Goal: Communication & Community: Answer question/provide support

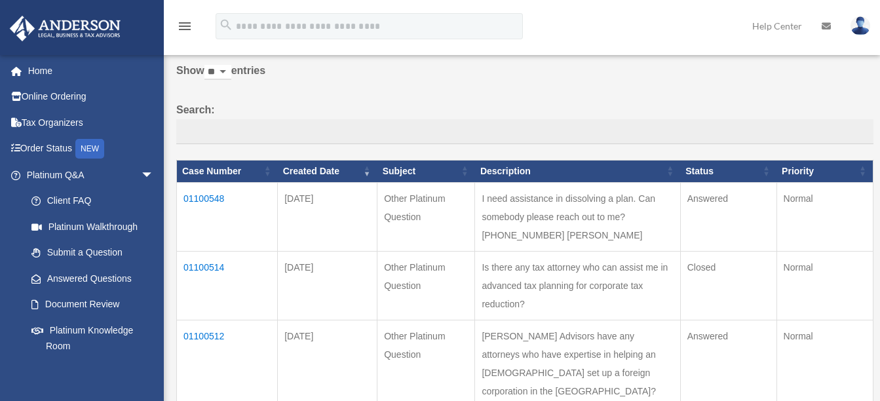
scroll to position [131, 0]
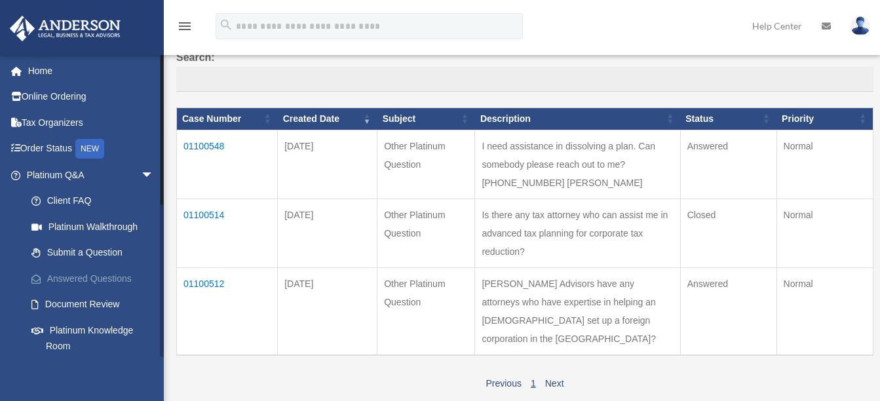
click at [128, 275] on link "Answered Questions" at bounding box center [95, 278] width 155 height 26
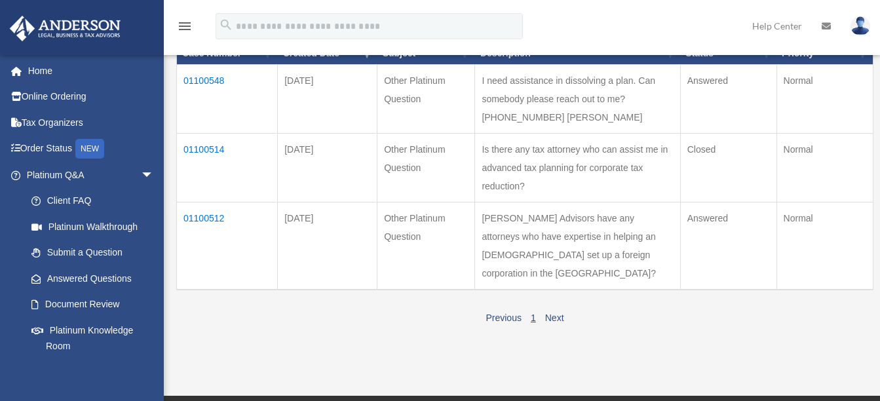
scroll to position [131, 0]
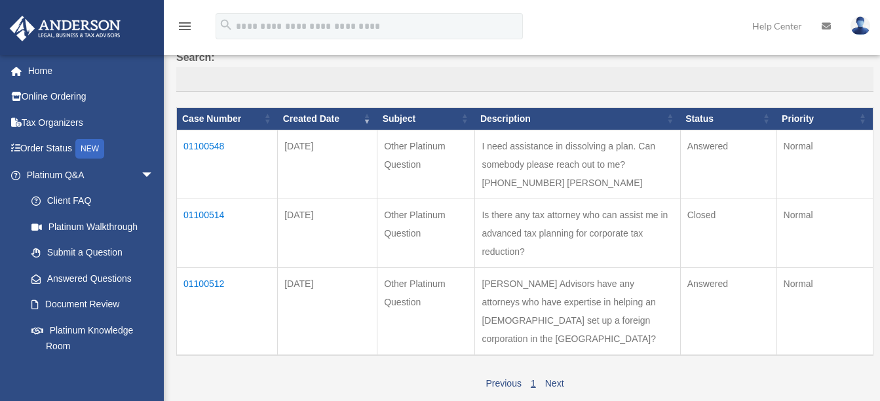
click at [208, 144] on td "01100548" at bounding box center [227, 164] width 101 height 69
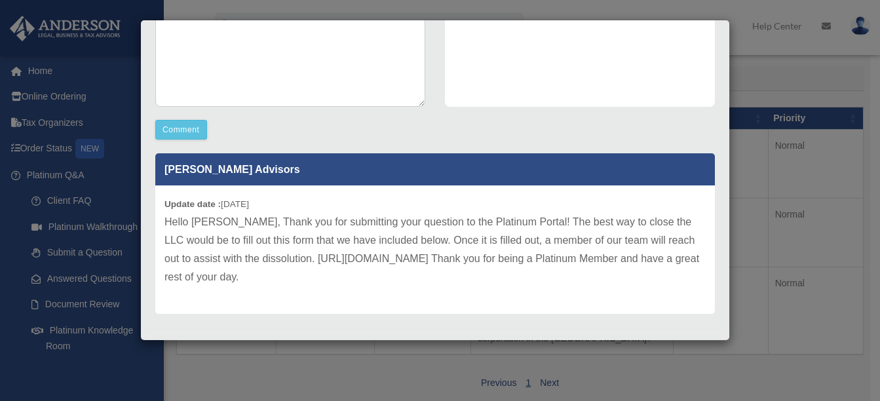
scroll to position [313, 0]
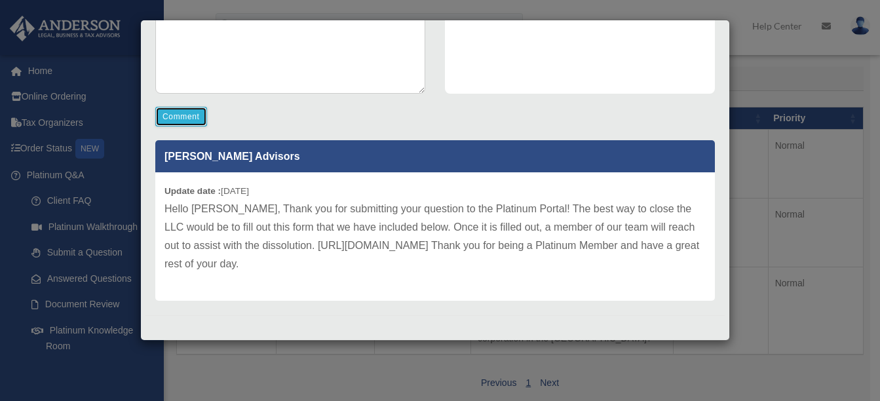
click at [185, 111] on button "Comment" at bounding box center [181, 117] width 52 height 20
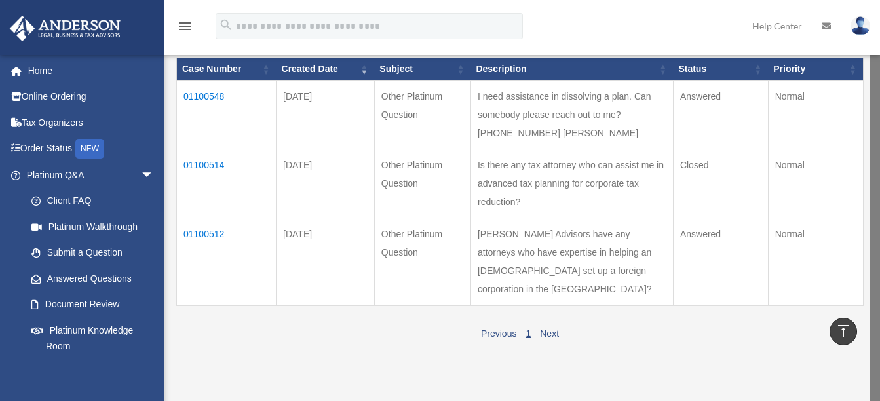
scroll to position [123, 0]
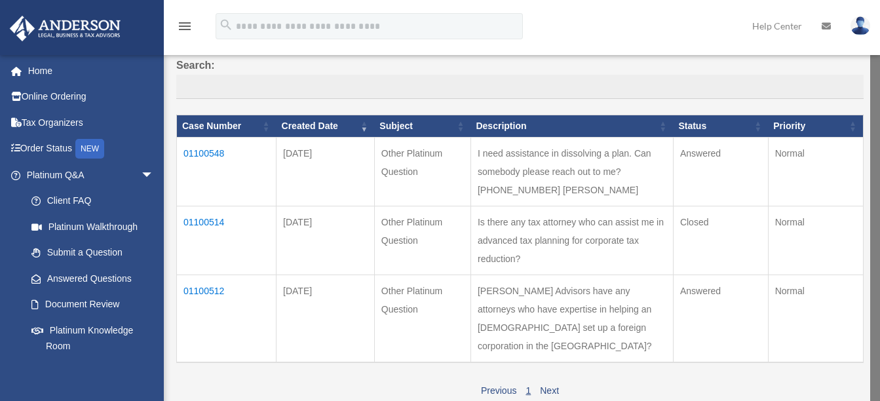
click at [208, 237] on td "01100514" at bounding box center [227, 240] width 100 height 69
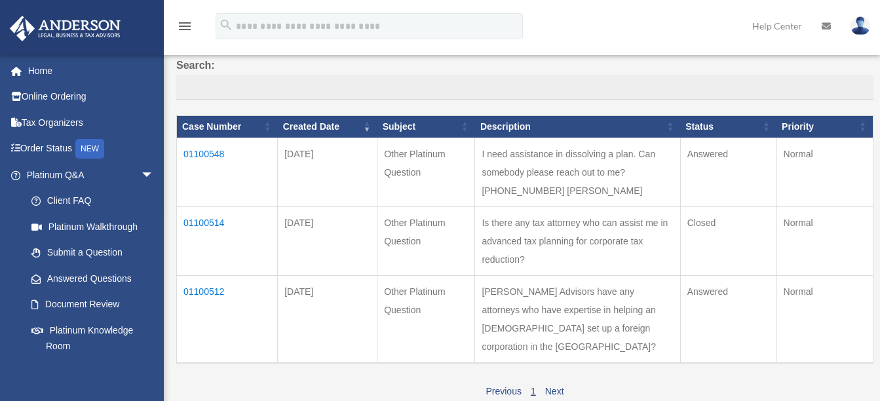
click at [208, 241] on td "01100514" at bounding box center [227, 240] width 101 height 69
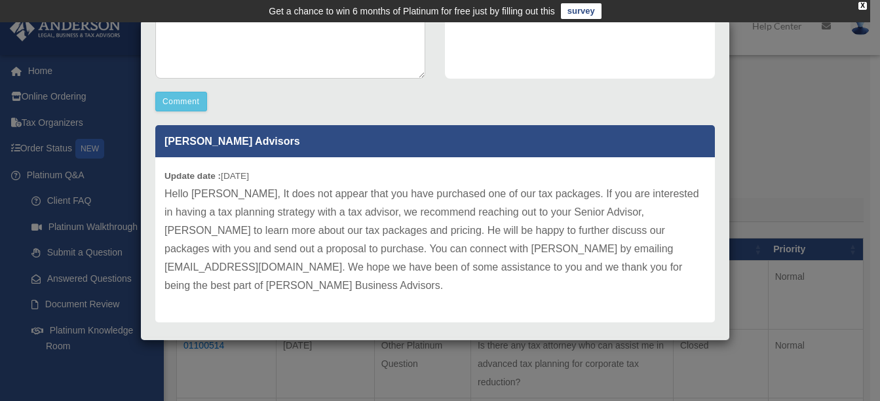
scroll to position [0, 0]
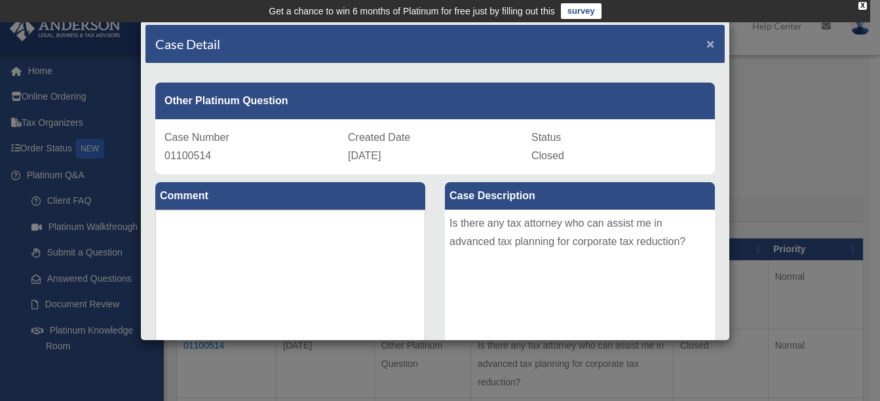
click at [707, 43] on span "×" at bounding box center [711, 43] width 9 height 15
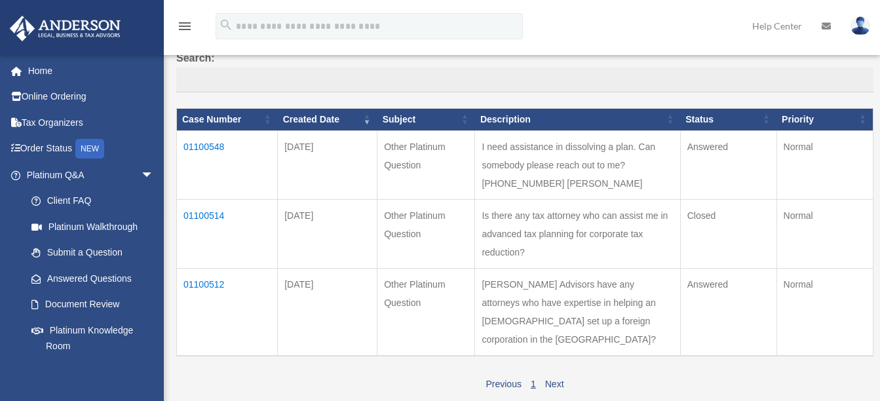
scroll to position [131, 0]
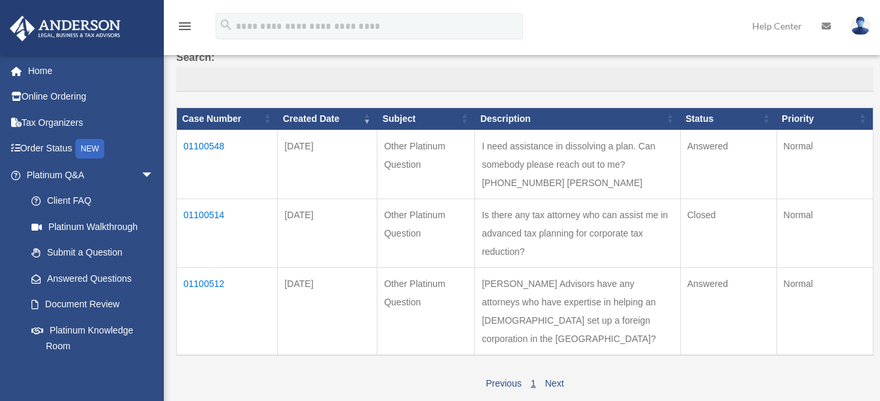
click at [191, 320] on td "01100512" at bounding box center [227, 311] width 101 height 88
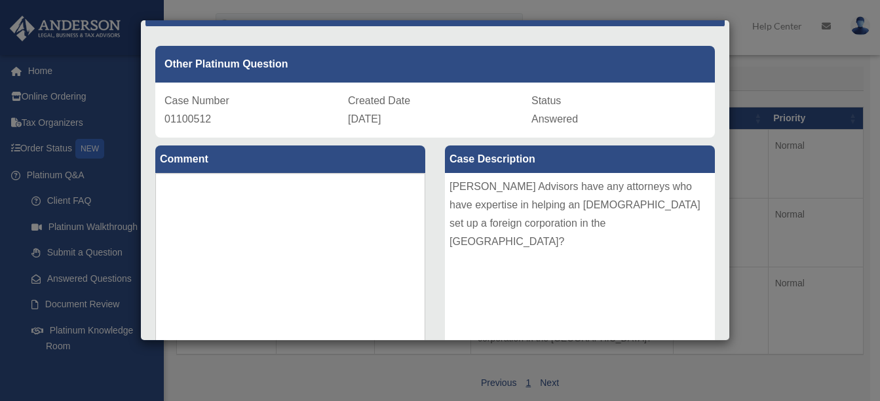
scroll to position [0, 0]
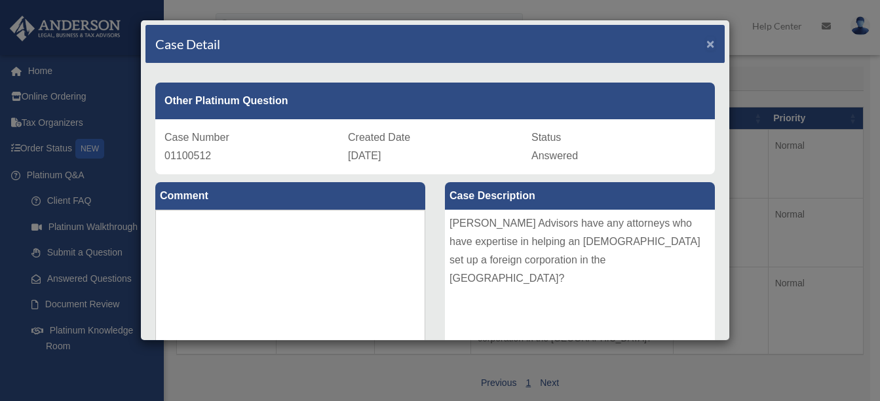
click at [707, 44] on span "×" at bounding box center [711, 43] width 9 height 15
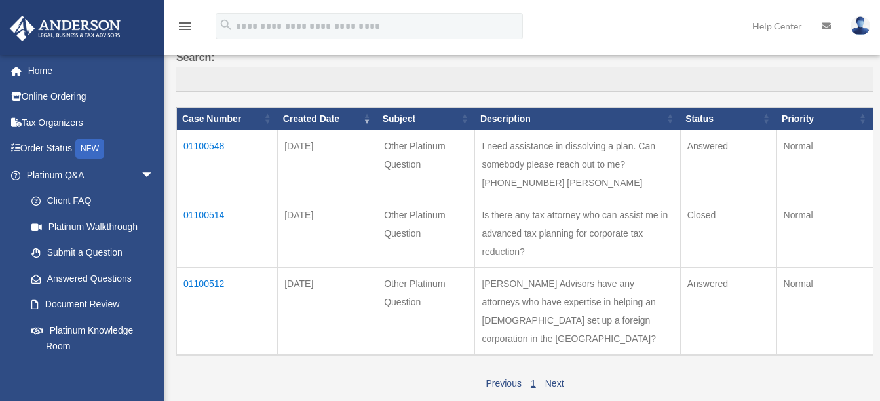
click at [198, 237] on td "01100514" at bounding box center [227, 233] width 101 height 69
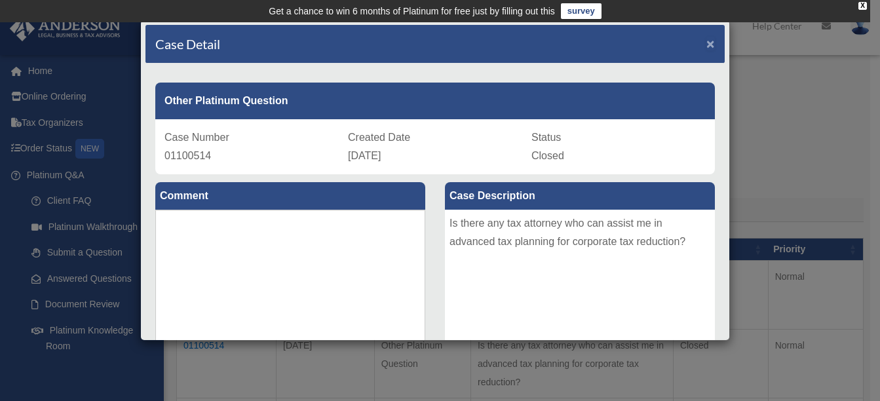
click at [707, 41] on span "×" at bounding box center [711, 43] width 9 height 15
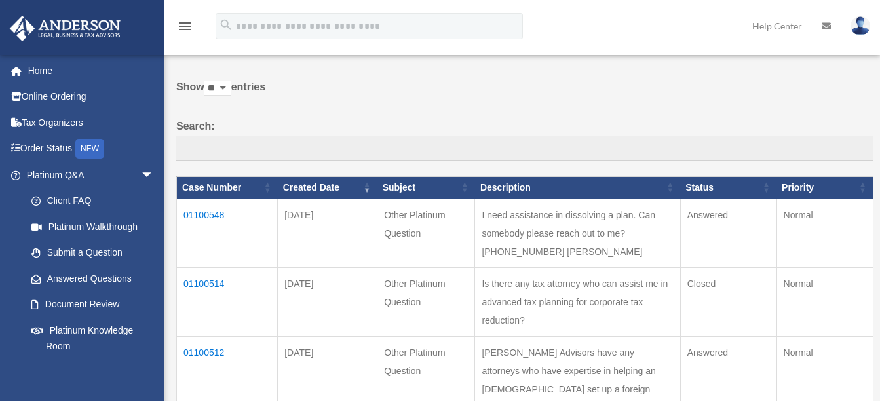
scroll to position [66, 0]
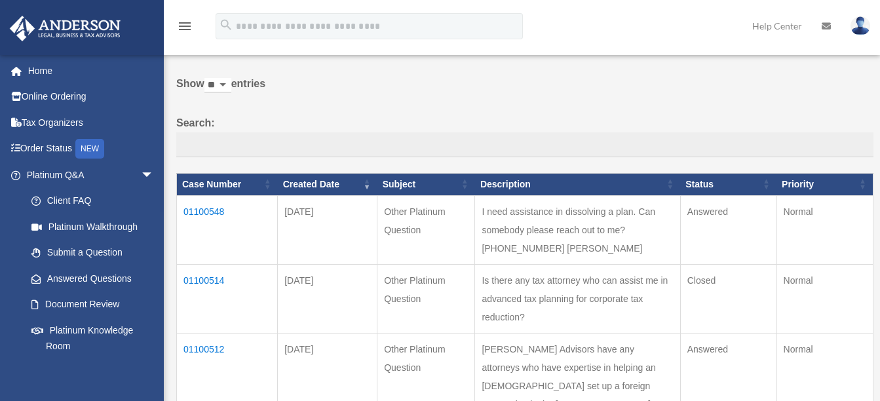
click at [194, 212] on td "01100548" at bounding box center [227, 229] width 101 height 69
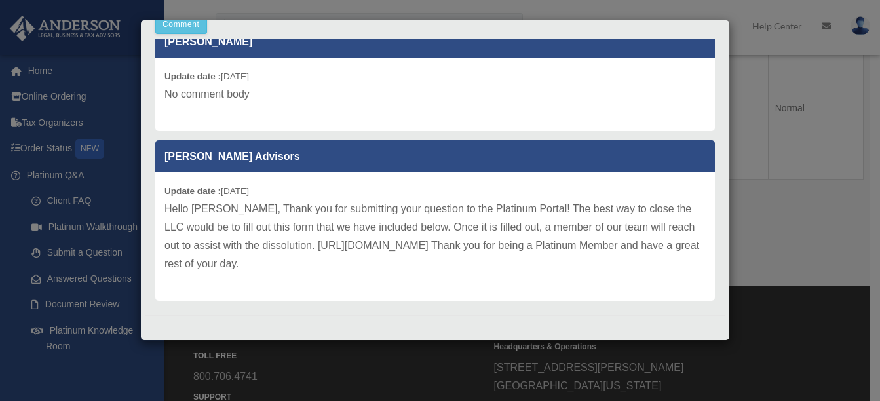
scroll to position [328, 0]
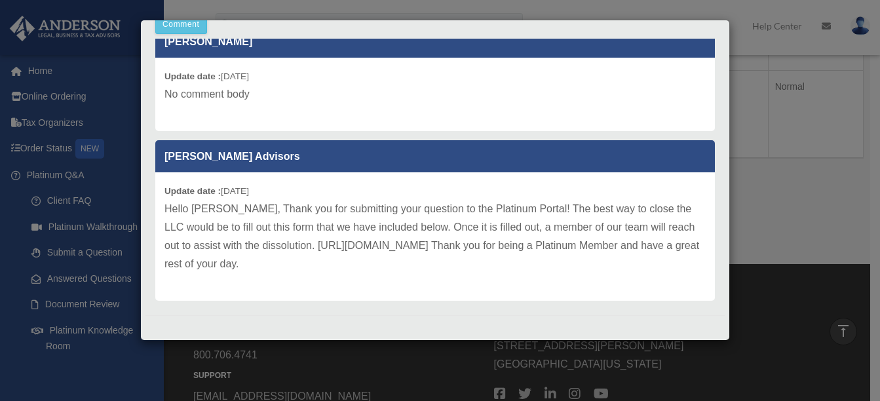
drag, startPoint x: 731, startPoint y: 272, endPoint x: 716, endPoint y: 147, distance: 126.2
click at [716, 147] on div "Case Detail × Other Platinum Question Case Number 01100548 Created Date Septemb…" at bounding box center [440, 200] width 880 height 401
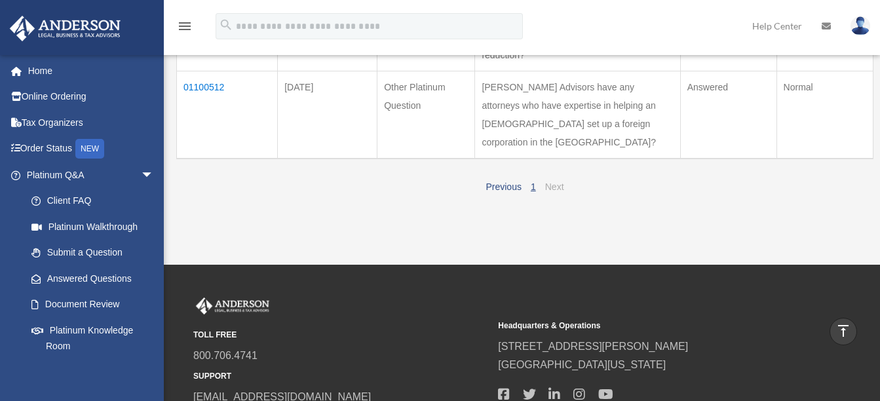
click at [558, 192] on link "Next" at bounding box center [554, 187] width 19 height 10
click at [206, 124] on td "01100512" at bounding box center [227, 115] width 101 height 88
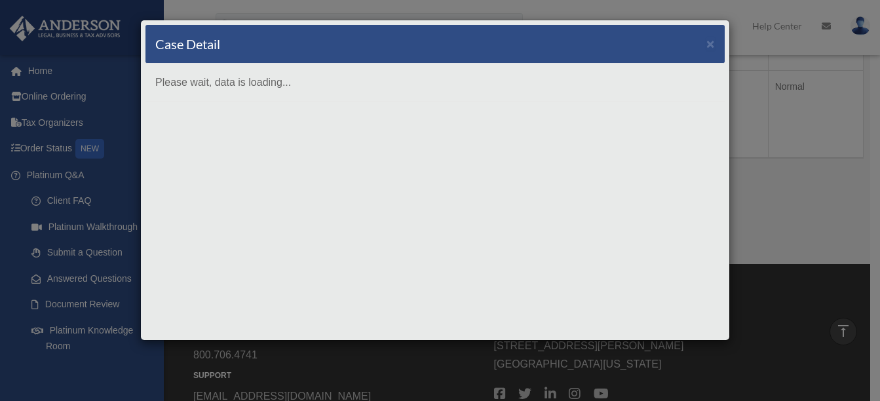
scroll to position [0, 0]
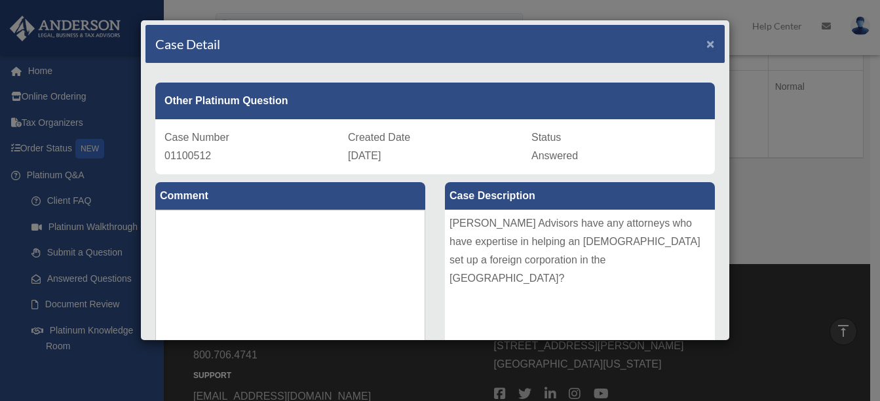
click at [707, 43] on span "×" at bounding box center [711, 43] width 9 height 15
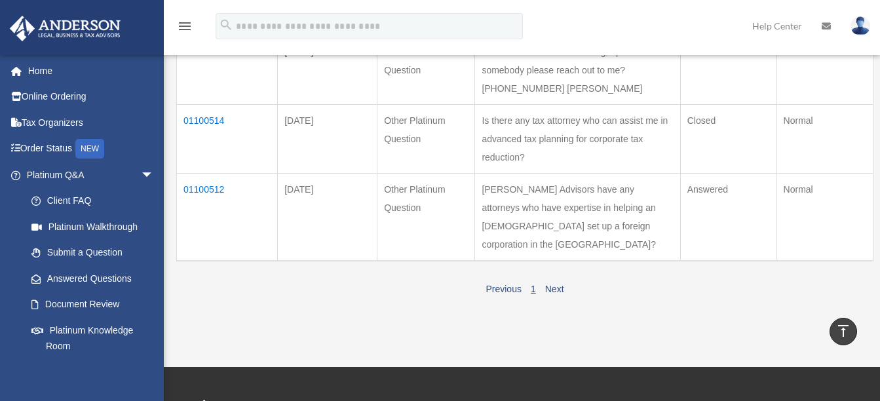
scroll to position [197, 0]
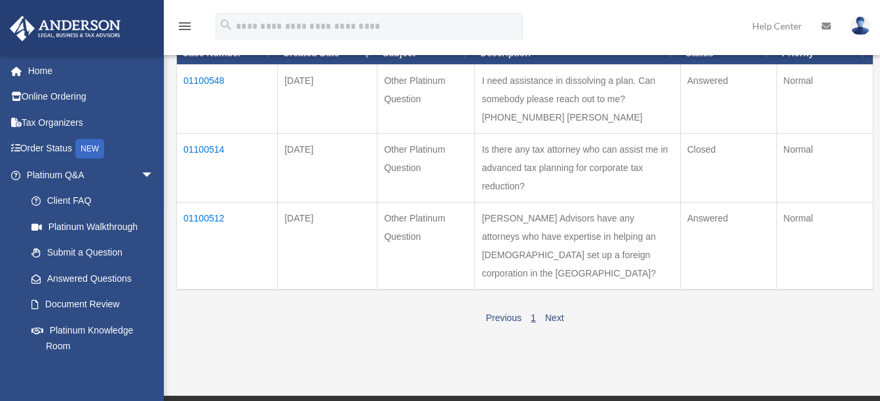
click at [214, 165] on td "01100514" at bounding box center [227, 167] width 101 height 69
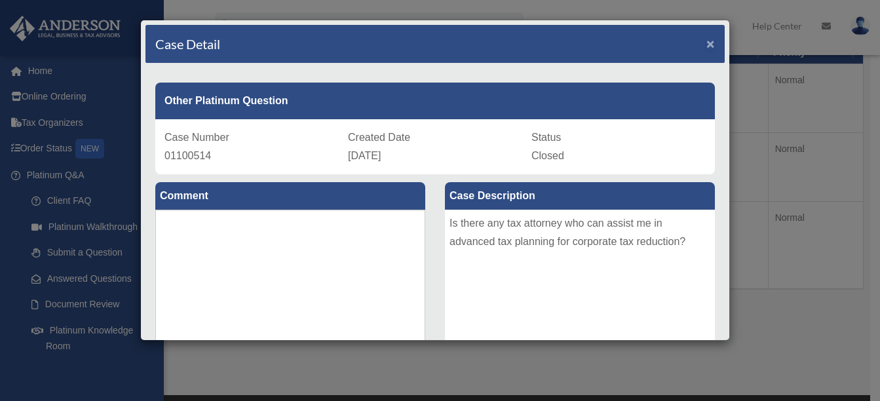
click at [707, 39] on span "×" at bounding box center [711, 43] width 9 height 15
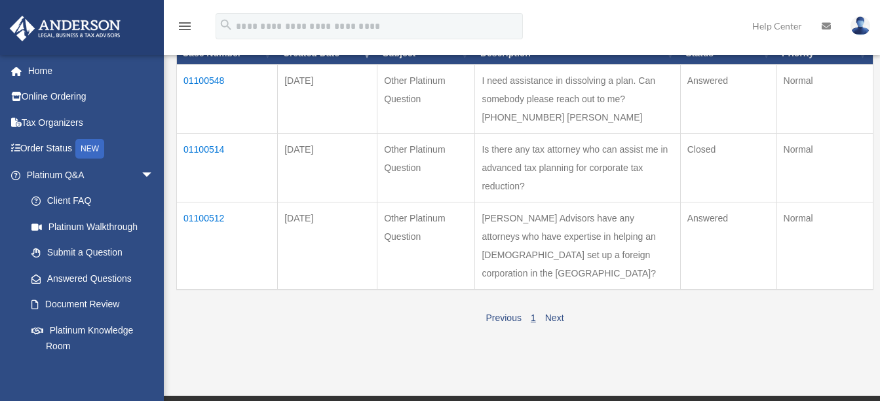
click at [201, 81] on td "01100548" at bounding box center [227, 98] width 101 height 69
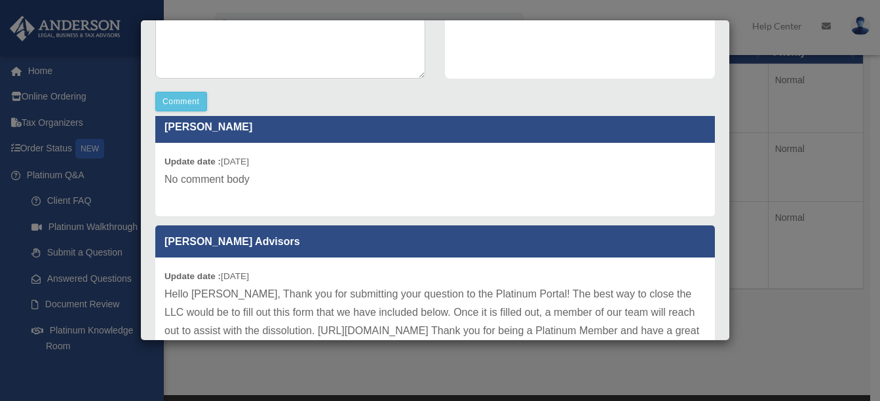
scroll to position [22, 0]
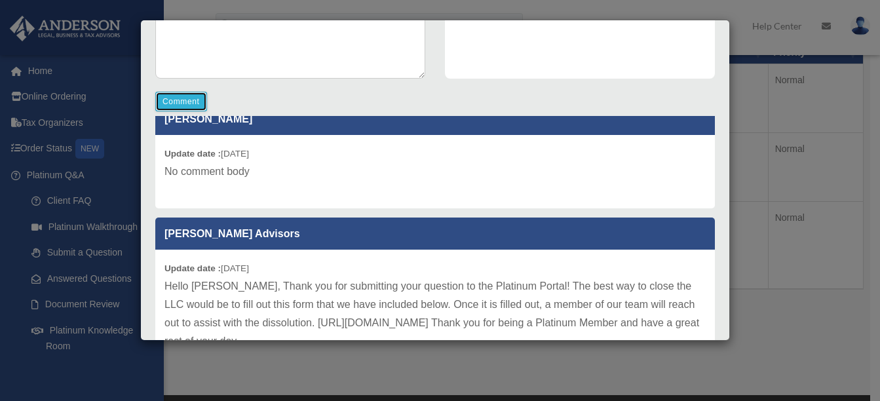
click at [188, 96] on button "Comment" at bounding box center [181, 102] width 52 height 20
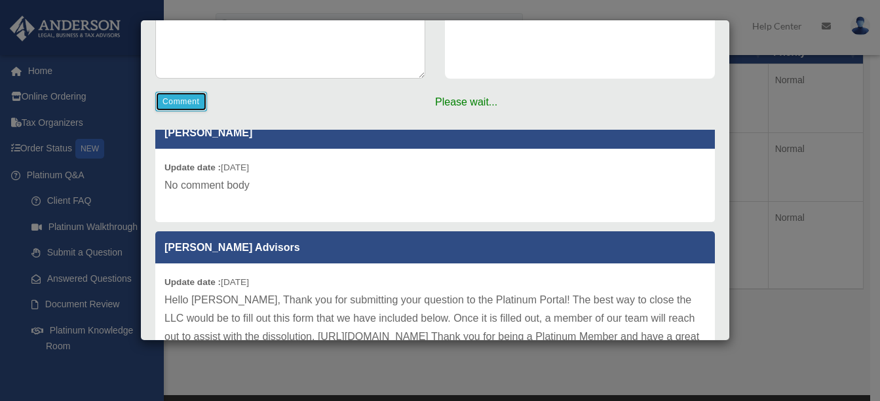
click at [188, 100] on button "Comment" at bounding box center [181, 102] width 52 height 20
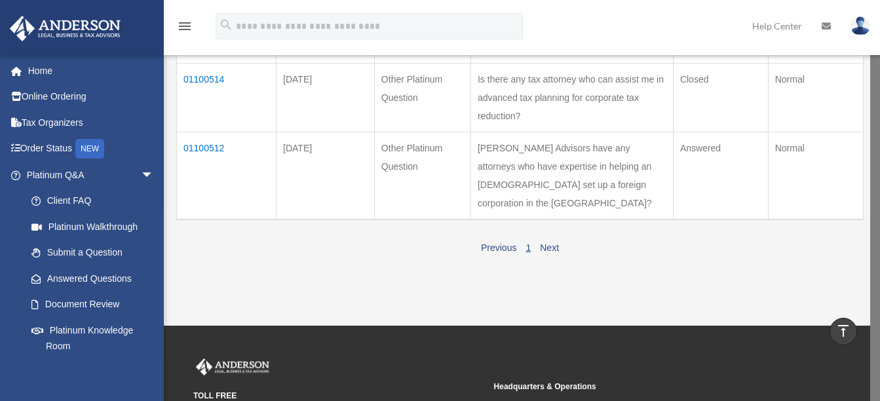
scroll to position [131, 0]
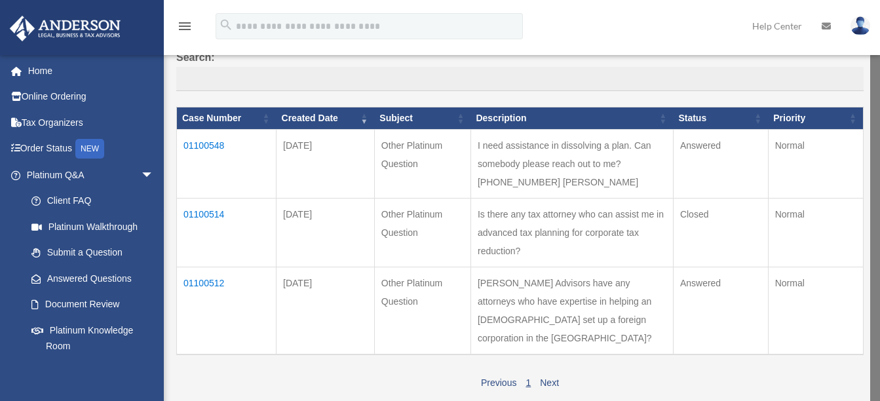
click at [209, 145] on td "01100548" at bounding box center [227, 163] width 100 height 69
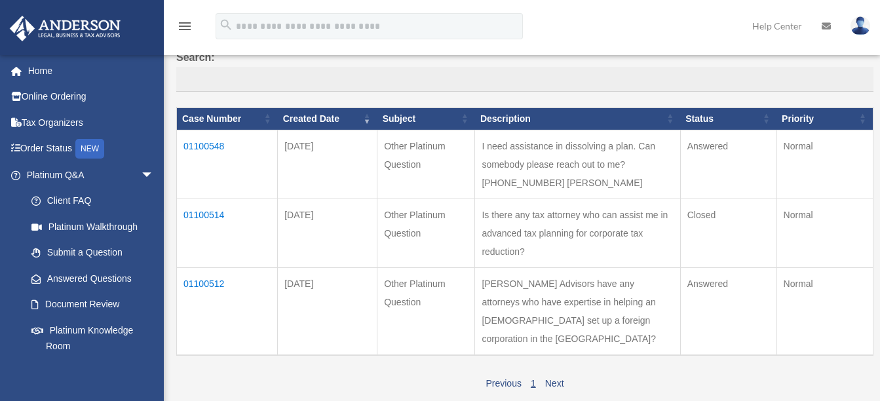
click at [206, 143] on td "01100548" at bounding box center [227, 164] width 101 height 69
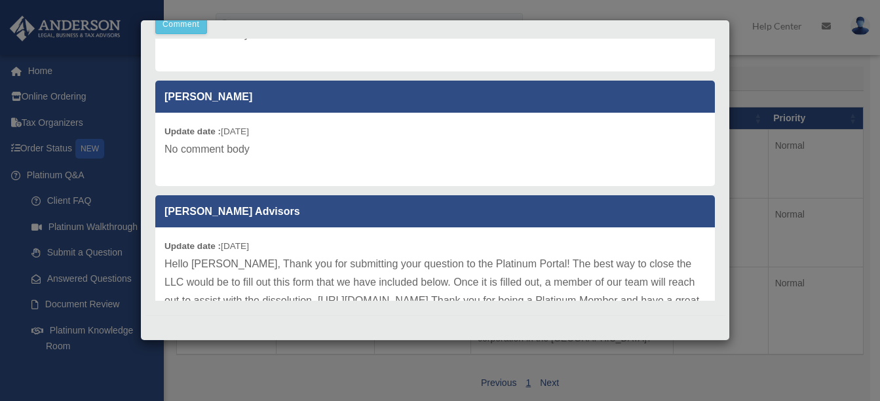
scroll to position [307, 0]
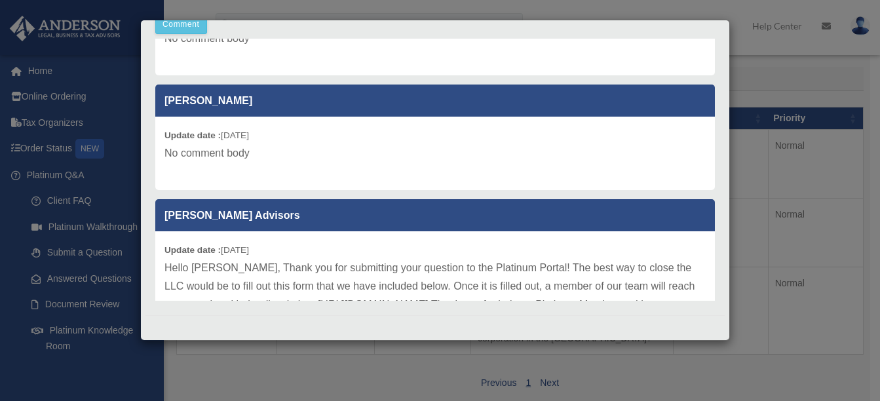
click at [253, 155] on p "No comment body" at bounding box center [435, 153] width 541 height 18
click at [249, 151] on p "No comment body" at bounding box center [435, 153] width 541 height 18
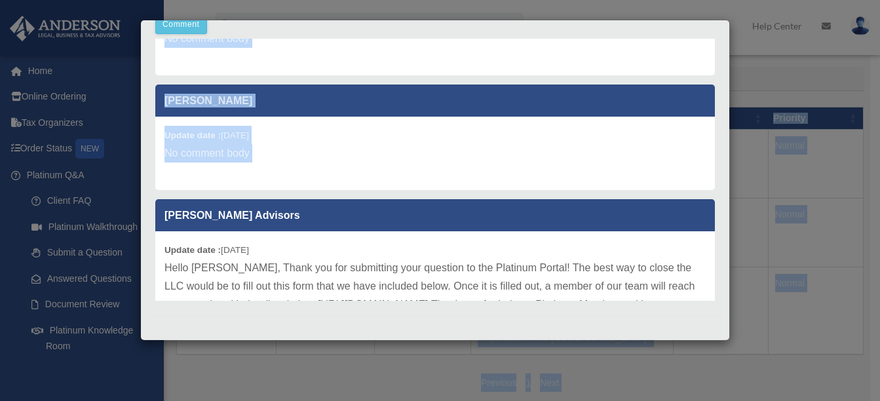
drag, startPoint x: 249, startPoint y: 151, endPoint x: -3, endPoint y: 117, distance: 254.0
click at [0, 117] on html "X Get a chance to win 6 months of Platinum for free just by filling out this su…" at bounding box center [440, 288] width 880 height 838
drag, startPoint x: -3, startPoint y: 117, endPoint x: 161, endPoint y: 126, distance: 163.5
click at [161, 126] on div "Update date : 09-09-2025 No comment body" at bounding box center [435, 153] width 560 height 73
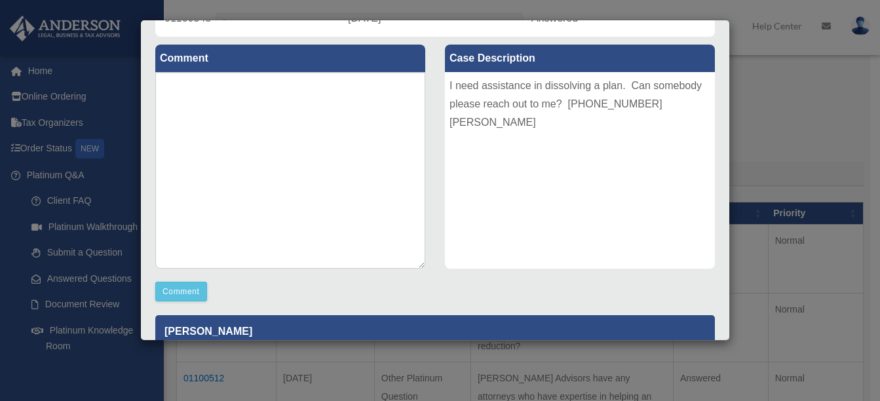
scroll to position [110, 0]
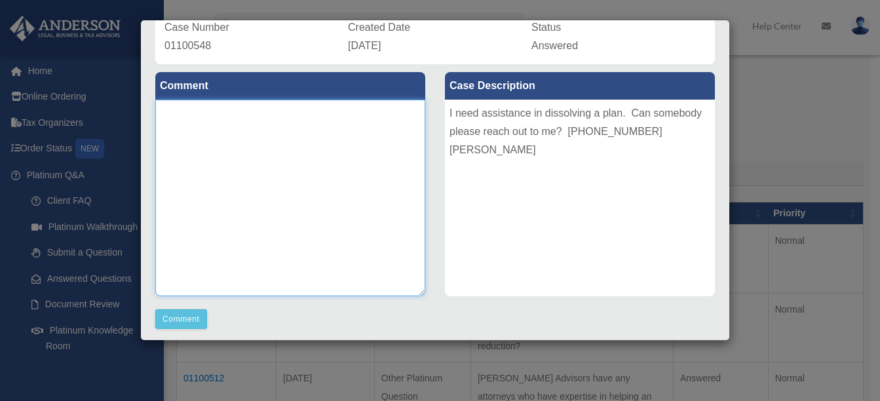
click at [237, 124] on textarea at bounding box center [290, 198] width 270 height 197
type textarea "**********"
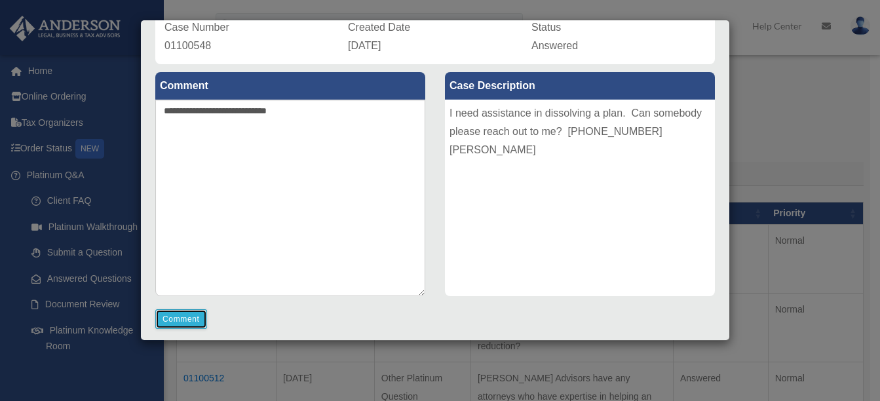
click at [175, 317] on button "Comment" at bounding box center [181, 319] width 52 height 20
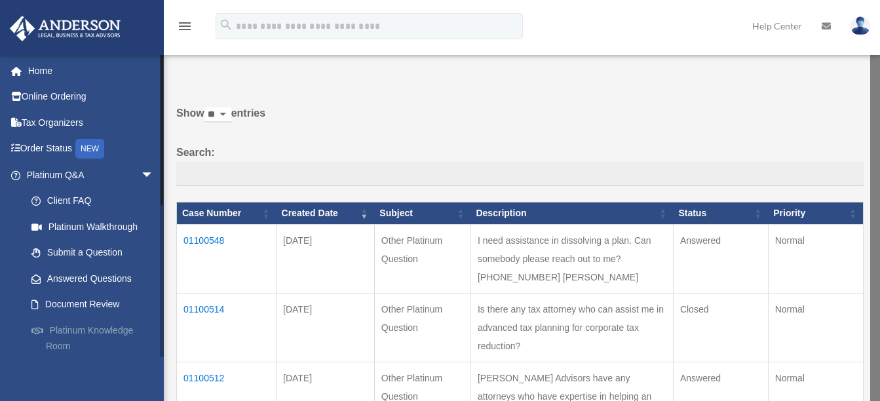
click at [124, 328] on link "Platinum Knowledge Room" at bounding box center [95, 338] width 155 height 42
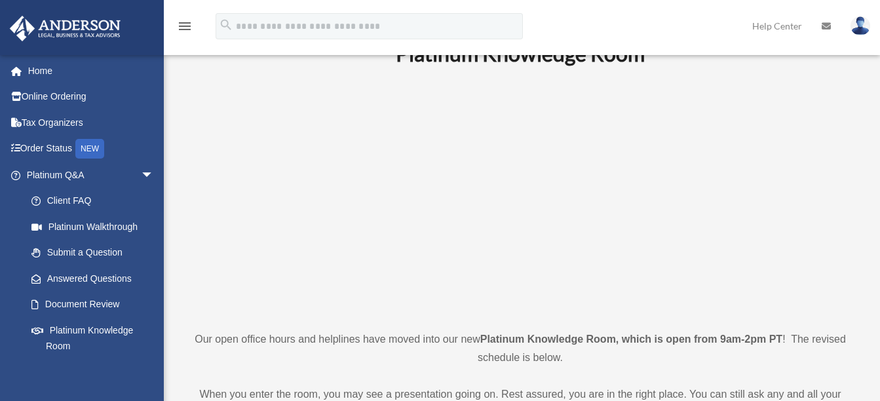
scroll to position [131, 0]
